Goal: Task Accomplishment & Management: Manage account settings

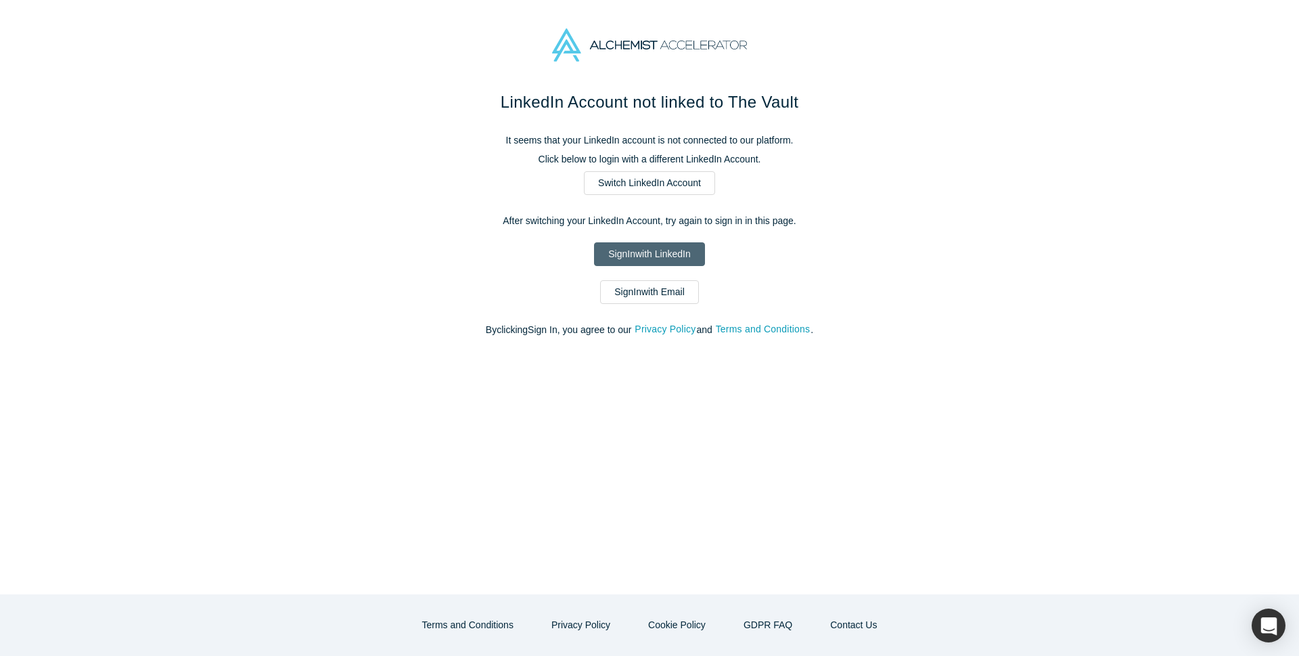
click at [667, 257] on link "Sign In with LinkedIn" at bounding box center [649, 254] width 110 height 24
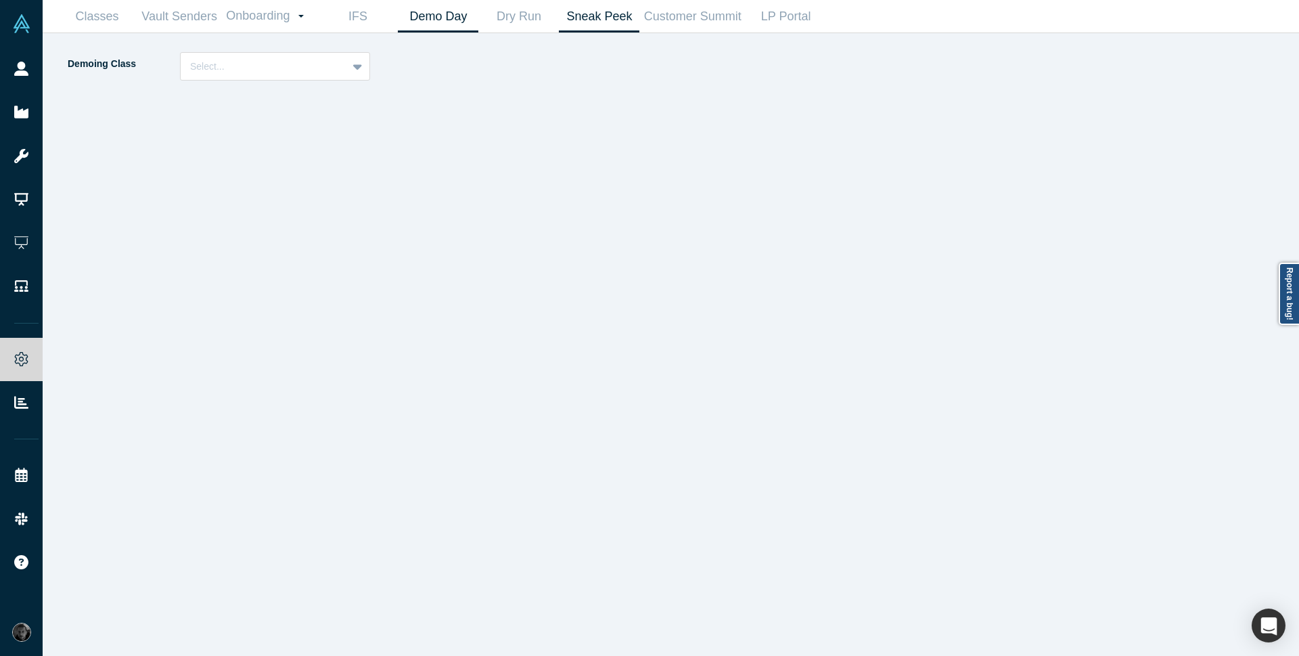
click at [425, 22] on link "Demo Day" at bounding box center [438, 17] width 81 height 32
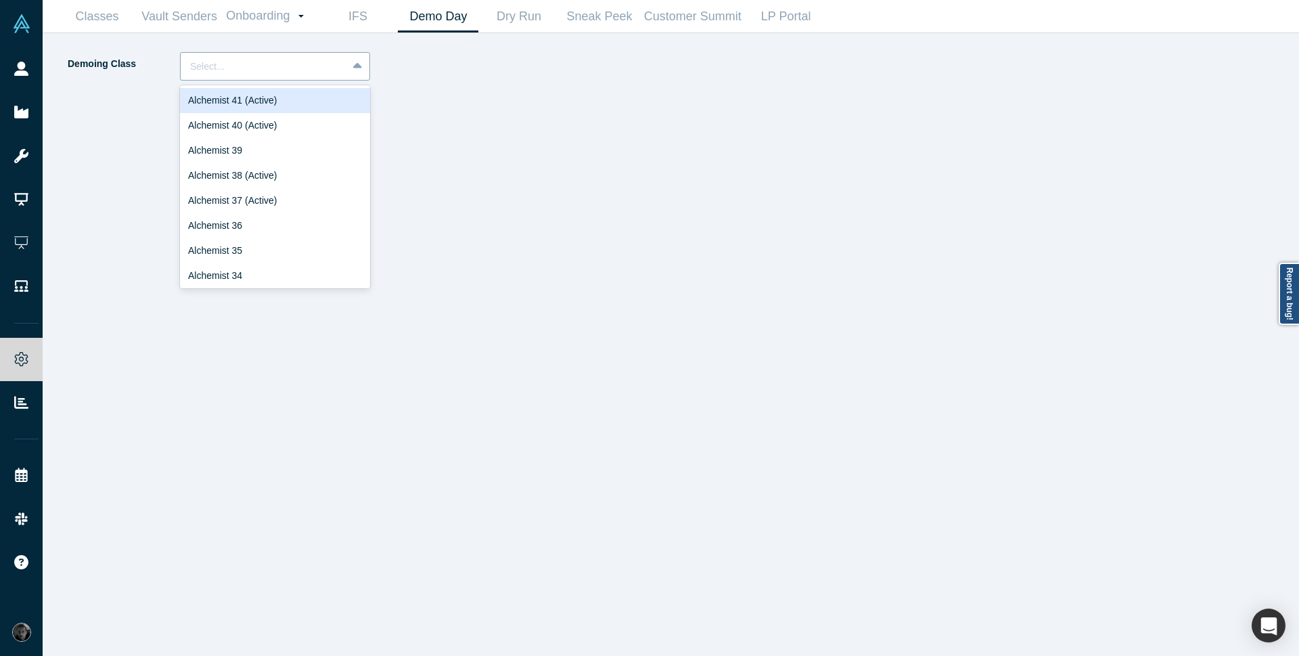
click at [354, 70] on icon at bounding box center [357, 67] width 9 height 14
click at [285, 134] on div "Alchemist 40 (Active)" at bounding box center [275, 125] width 190 height 25
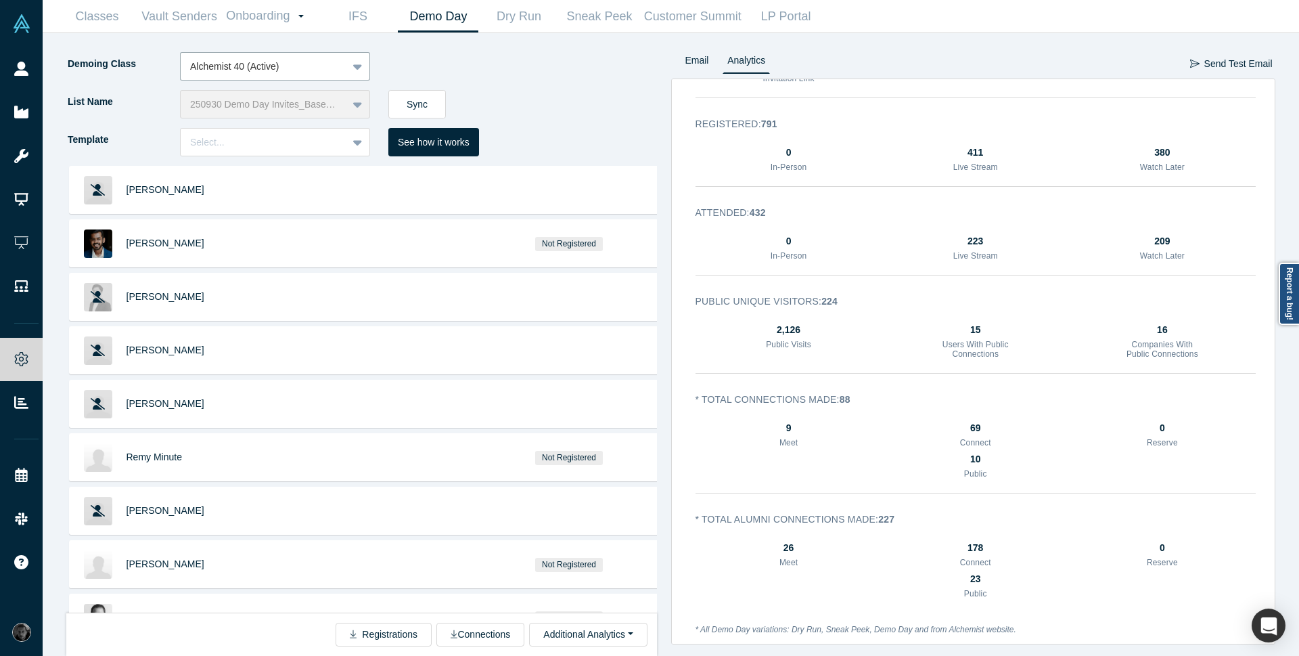
scroll to position [174, 0]
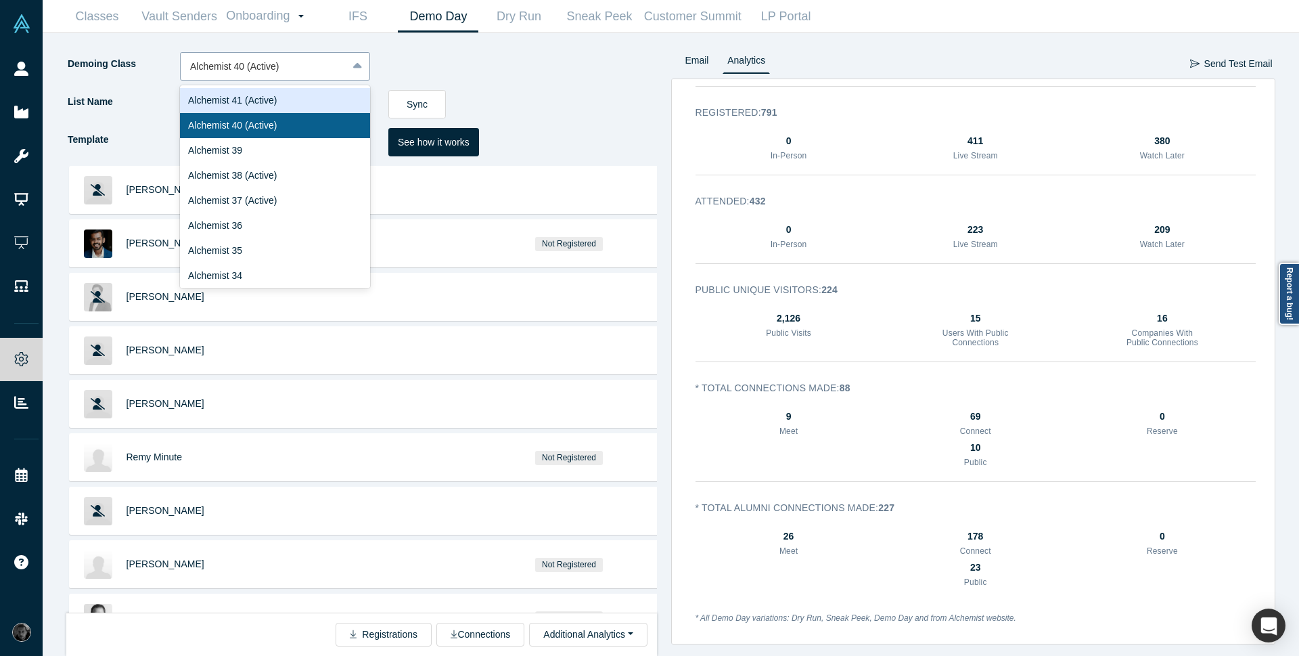
click at [342, 61] on div "Alchemist 40 (Active)" at bounding box center [264, 66] width 166 height 22
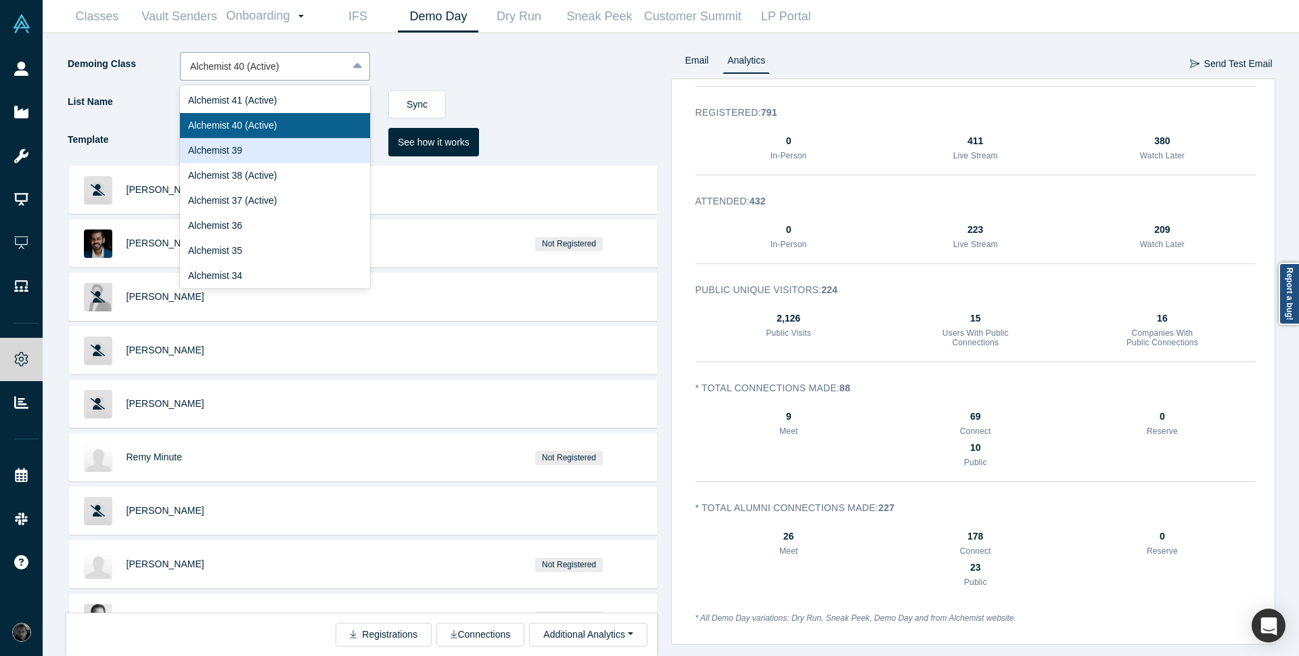
click at [322, 142] on div "Alchemist 39" at bounding box center [275, 150] width 190 height 25
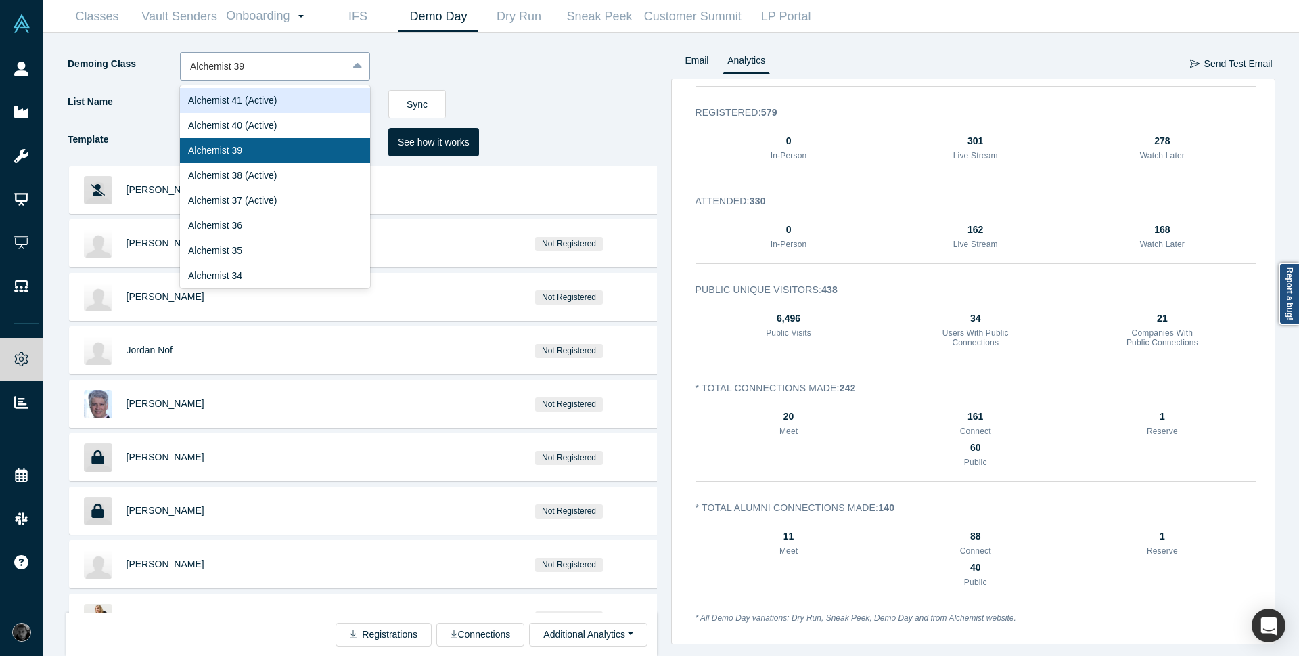
click at [313, 76] on div "Alchemist 39" at bounding box center [264, 66] width 166 height 22
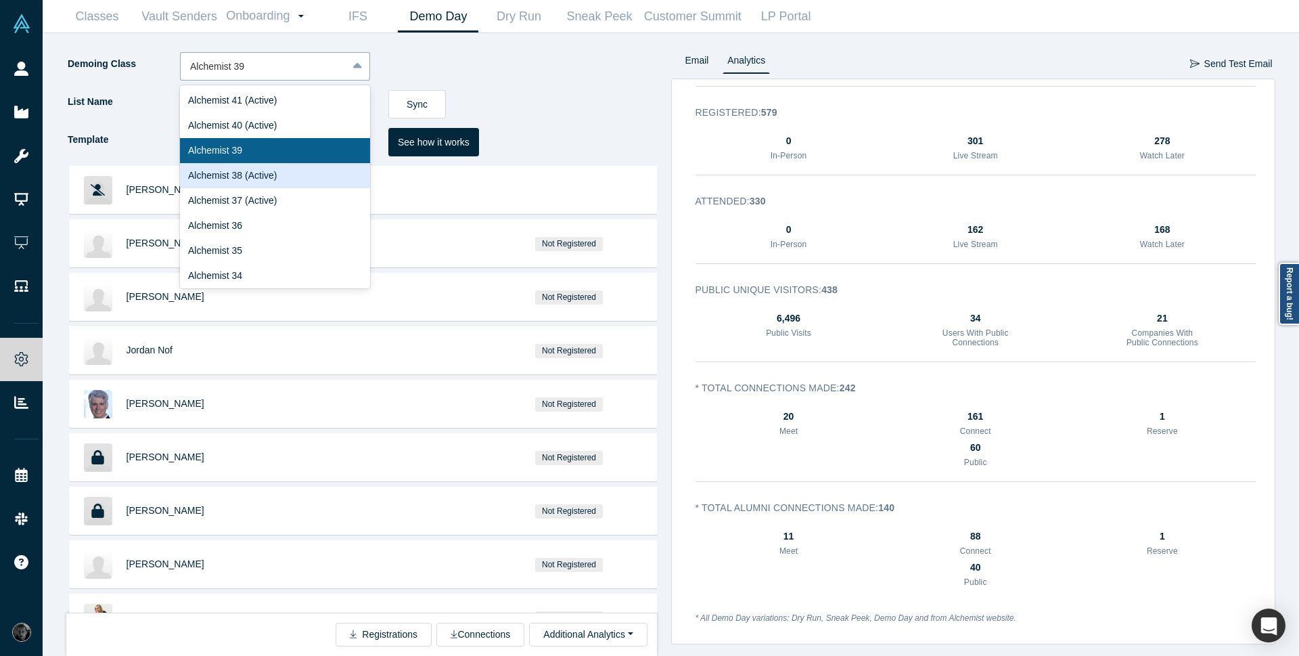
click at [277, 183] on div "Alchemist 38 (Active)" at bounding box center [275, 175] width 190 height 25
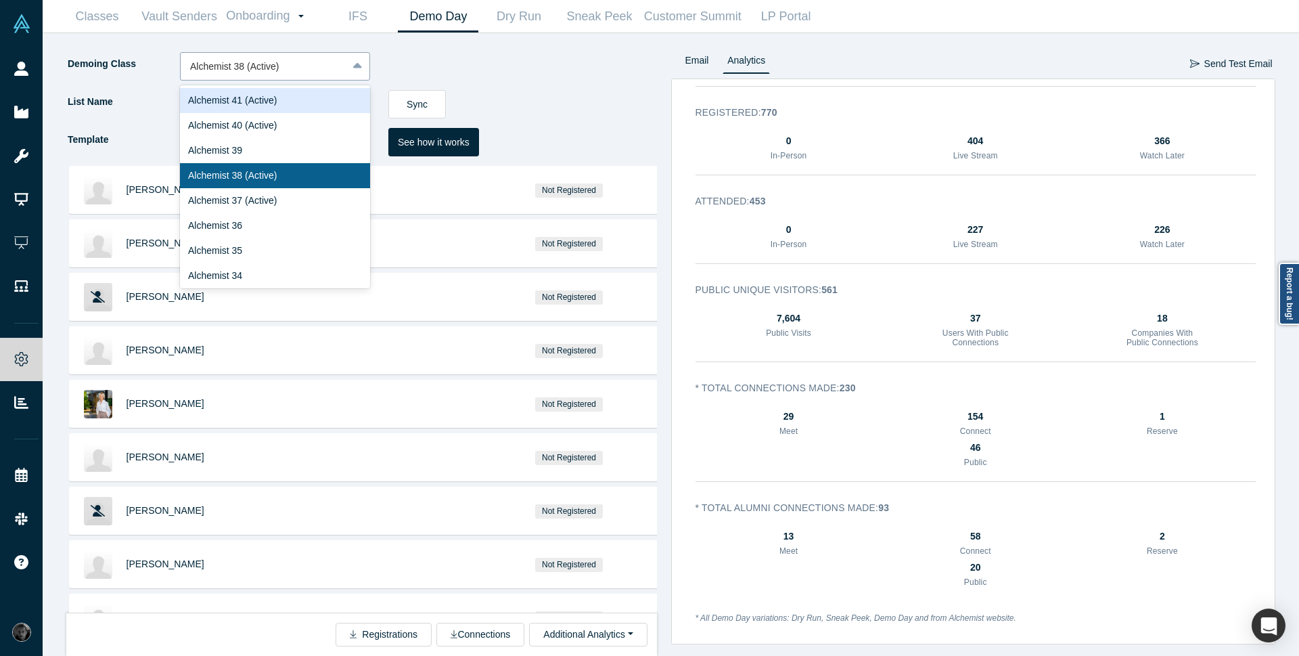
click at [319, 74] on div at bounding box center [264, 66] width 148 height 17
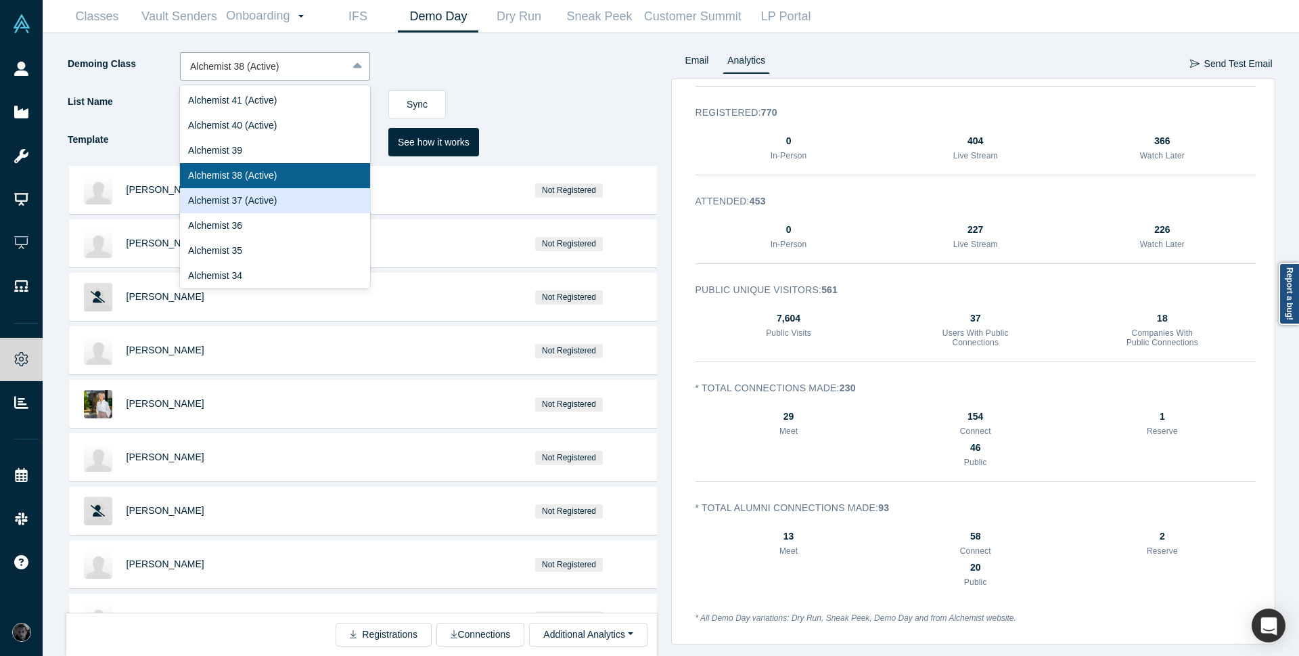
click at [269, 206] on div "Alchemist 37 (Active)" at bounding box center [275, 200] width 190 height 25
